Goal: Entertainment & Leisure: Consume media (video, audio)

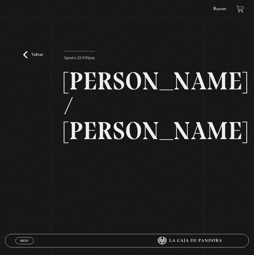
click at [32, 53] on link "Volver" at bounding box center [33, 54] width 20 height 7
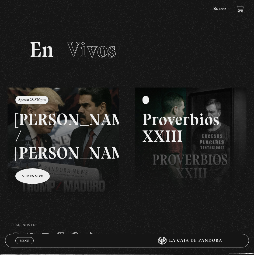
click at [26, 240] on span "Menu" at bounding box center [24, 240] width 9 height 3
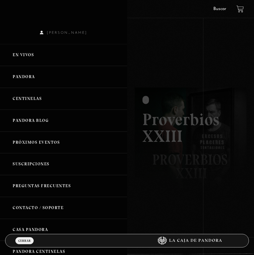
click at [20, 77] on link "Pandora" at bounding box center [63, 77] width 127 height 22
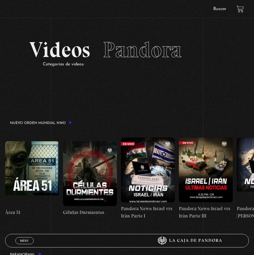
click at [29, 151] on figure at bounding box center [32, 173] width 54 height 65
